Goal: Check status: Check status

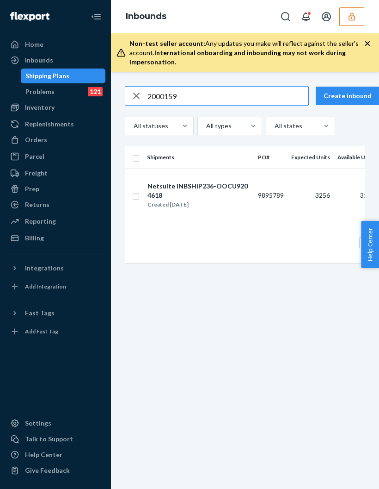
type input "2000159"
click at [126, 87] on div "button" at bounding box center [136, 96] width 22 height 19
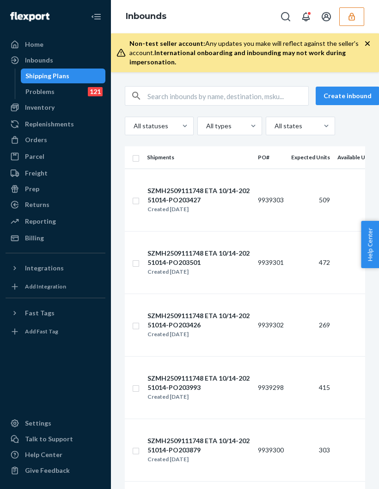
click at [172, 72] on div "Create inbound All statuses All types All states Shipments PO# Expected Units A…" at bounding box center [245, 280] width 268 height 416
click at [177, 87] on input "text" at bounding box center [228, 96] width 161 height 19
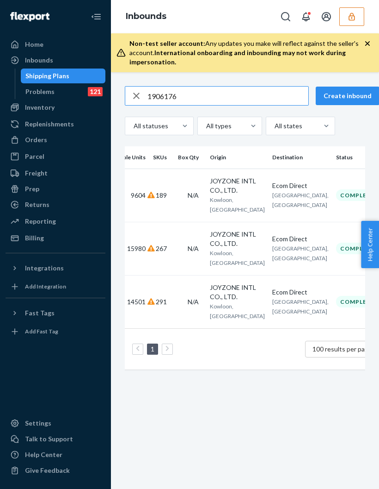
scroll to position [0, 229]
type input "1906176"
click at [248, 87] on input "1906176" at bounding box center [228, 96] width 161 height 19
click at [368, 39] on button "button" at bounding box center [367, 44] width 9 height 10
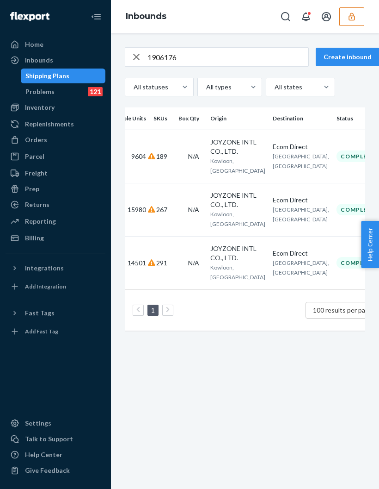
click at [354, 15] on icon "button" at bounding box center [351, 16] width 9 height 9
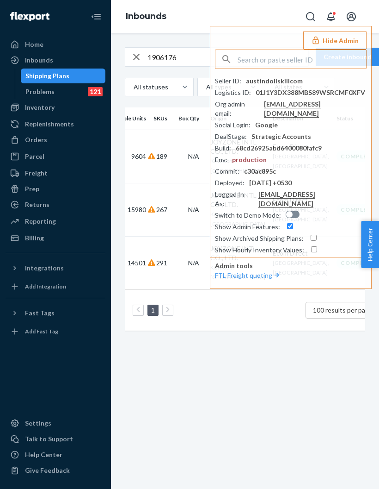
click at [302, 57] on input "text" at bounding box center [302, 59] width 129 height 19
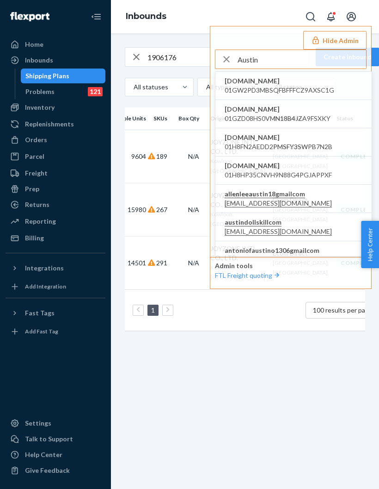
type input "Austin"
click at [255, 236] on span "[EMAIL_ADDRESS][DOMAIN_NAME]" at bounding box center [278, 231] width 107 height 9
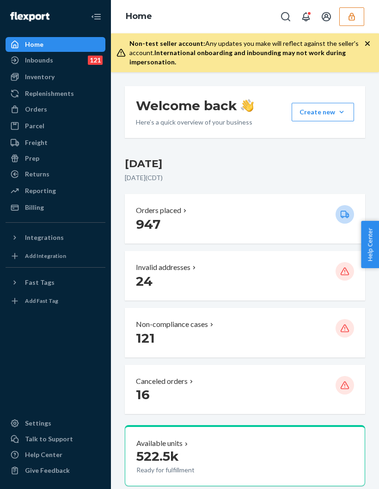
click at [56, 63] on div "Inbounds 121" at bounding box center [55, 60] width 98 height 13
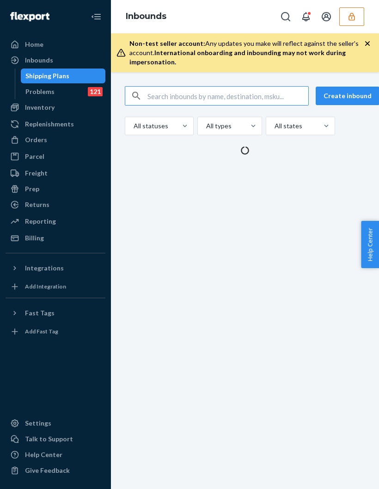
click at [217, 93] on input "text" at bounding box center [228, 96] width 161 height 19
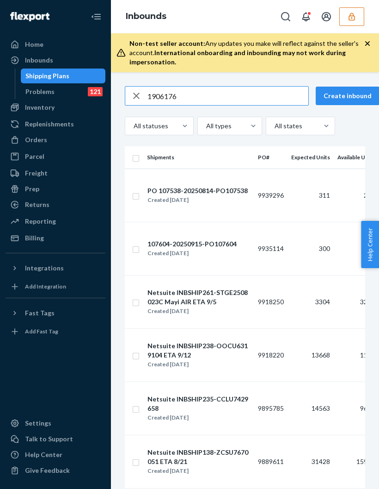
type input "1906176"
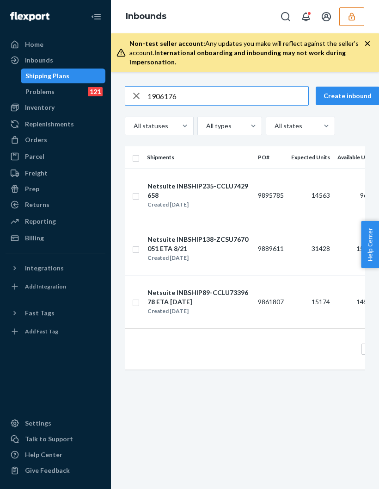
click at [149, 87] on input "1906176" at bounding box center [228, 96] width 161 height 19
click at [128, 102] on div "button" at bounding box center [136, 96] width 22 height 19
click at [128, 101] on div "button" at bounding box center [136, 96] width 22 height 19
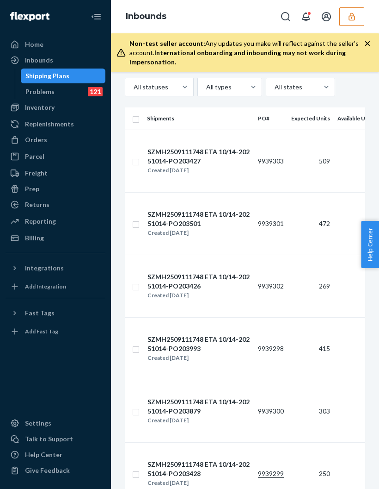
scroll to position [39, 0]
click at [19, 306] on div "Fast Tags" at bounding box center [55, 312] width 98 height 13
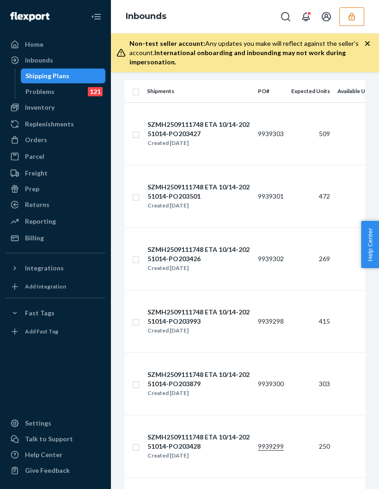
scroll to position [88, 0]
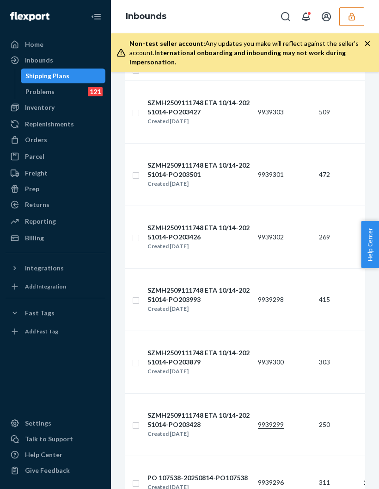
click at [312, 296] on td "415" at bounding box center [311, 299] width 46 height 62
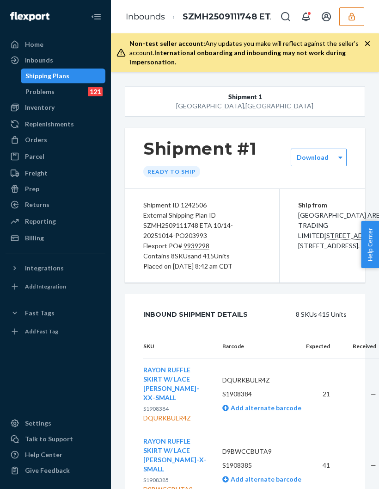
click at [30, 71] on div "Shipping Plans" at bounding box center [47, 75] width 44 height 9
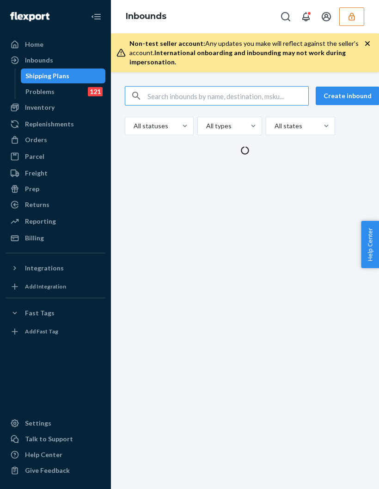
click at [33, 59] on div "Inbounds" at bounding box center [39, 60] width 28 height 9
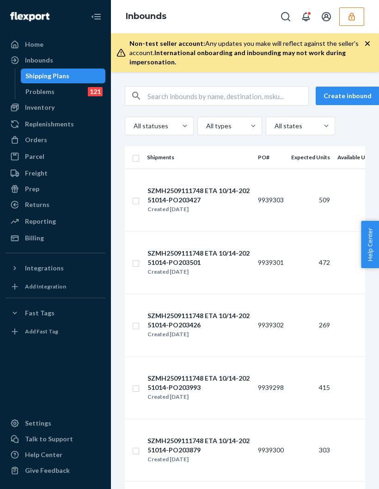
click at [26, 59] on div "Inbounds" at bounding box center [39, 60] width 28 height 9
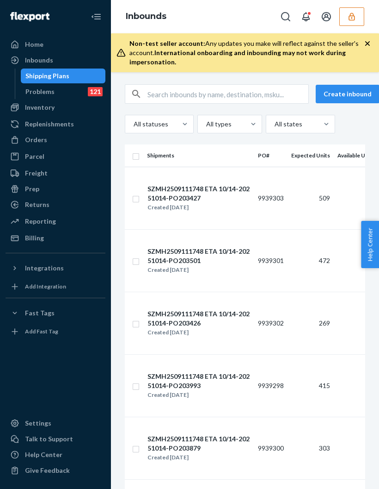
click at [146, 391] on td "SZMH2509111748 ETA 10/14-20251014-PO203993 Created Sep 18, 2025" at bounding box center [198, 385] width 111 height 62
